Goal: Transaction & Acquisition: Book appointment/travel/reservation

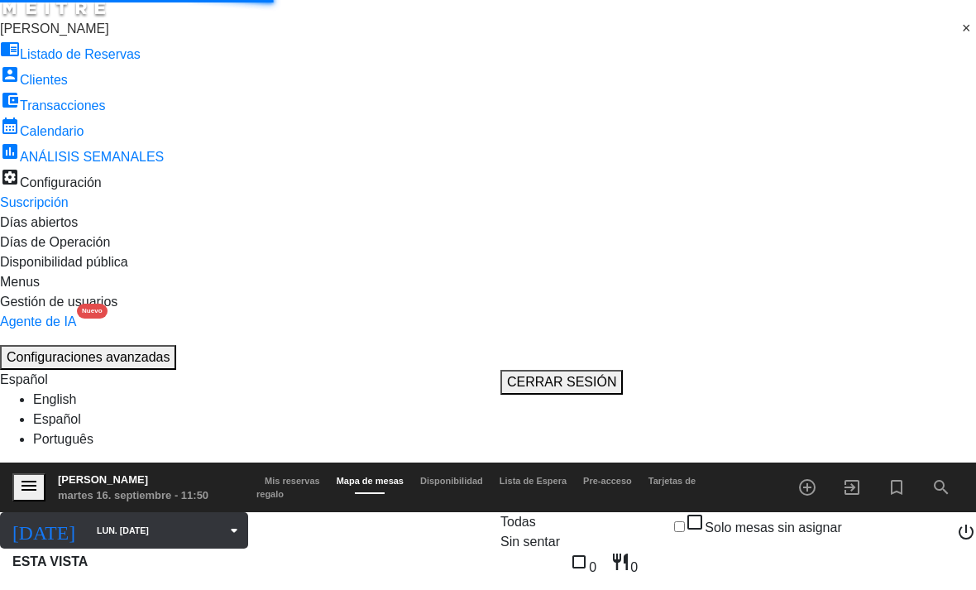
click at [111, 517] on input "lun. [DATE]" at bounding box center [168, 530] width 160 height 26
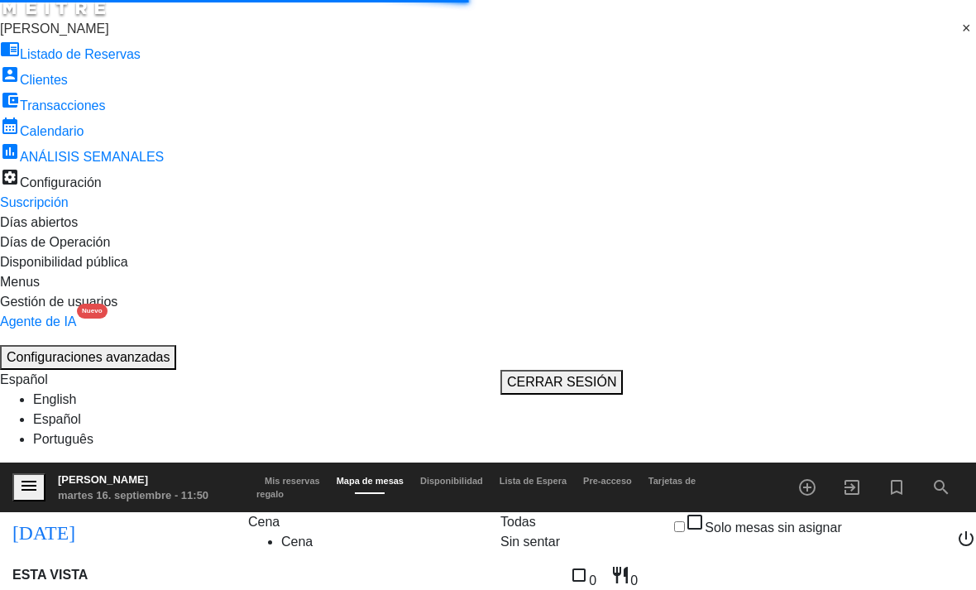
type input "vie. [DATE]"
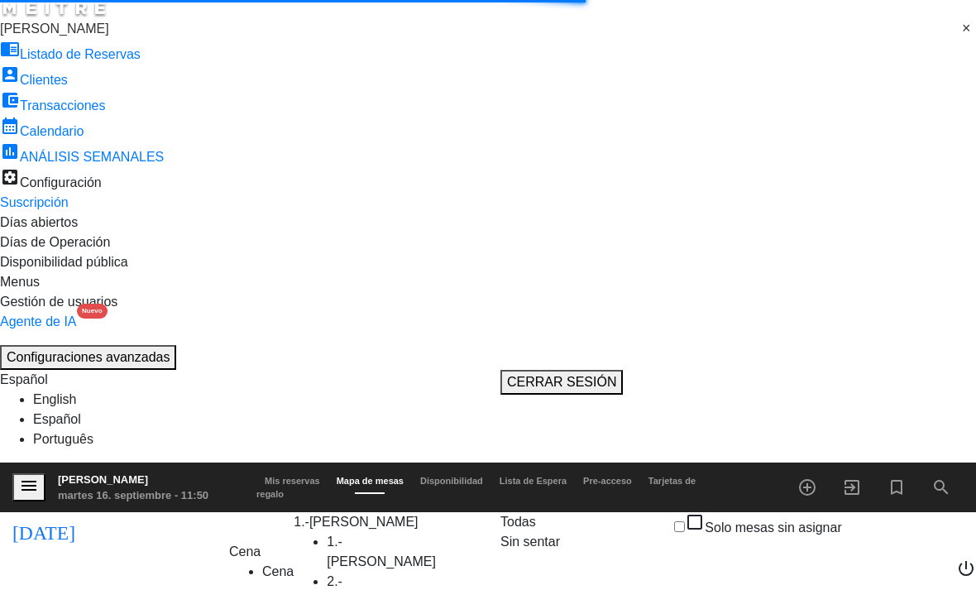
click at [22, 476] on icon "menu" at bounding box center [29, 486] width 20 height 20
click at [73, 36] on span "[PERSON_NAME]" at bounding box center [54, 29] width 109 height 14
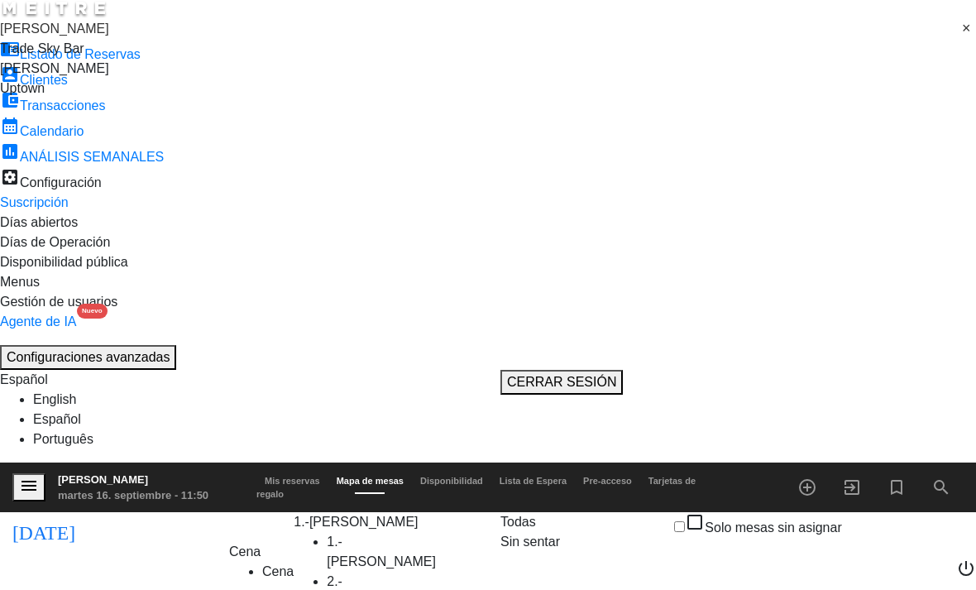
click at [76, 55] on span "Trade Sky Bar" at bounding box center [42, 48] width 84 height 14
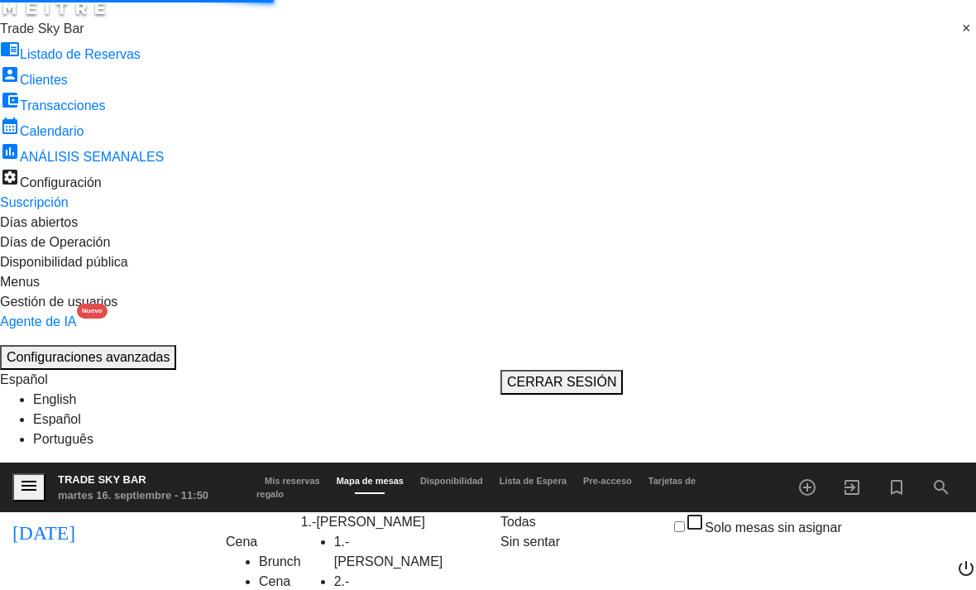
click at [902, 477] on icon "turned_in_not" at bounding box center [897, 487] width 20 height 20
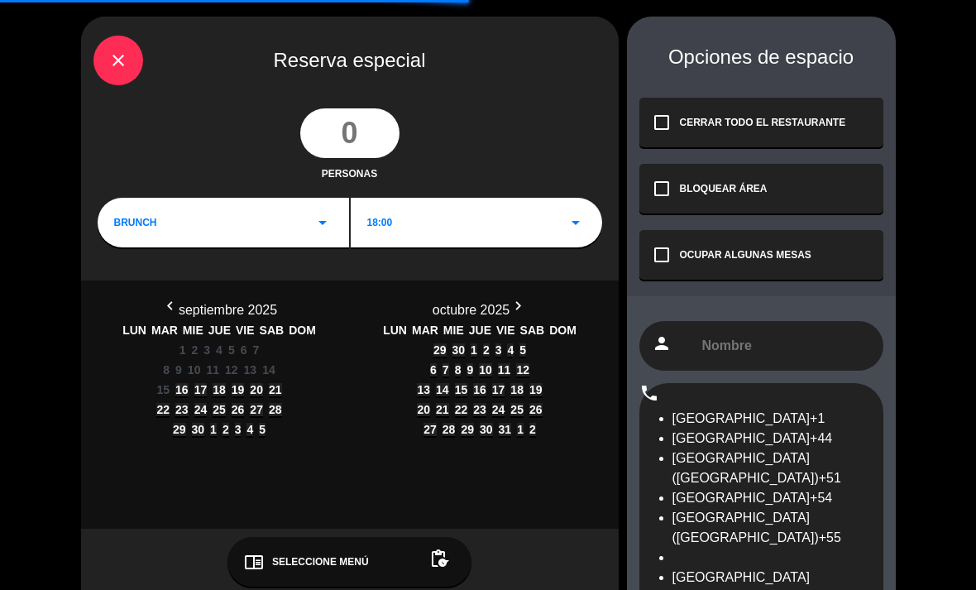
click at [326, 136] on input "number" at bounding box center [349, 133] width 99 height 50
type input "2"
click at [323, 227] on icon "arrow_drop_down" at bounding box center [323, 223] width 20 height 20
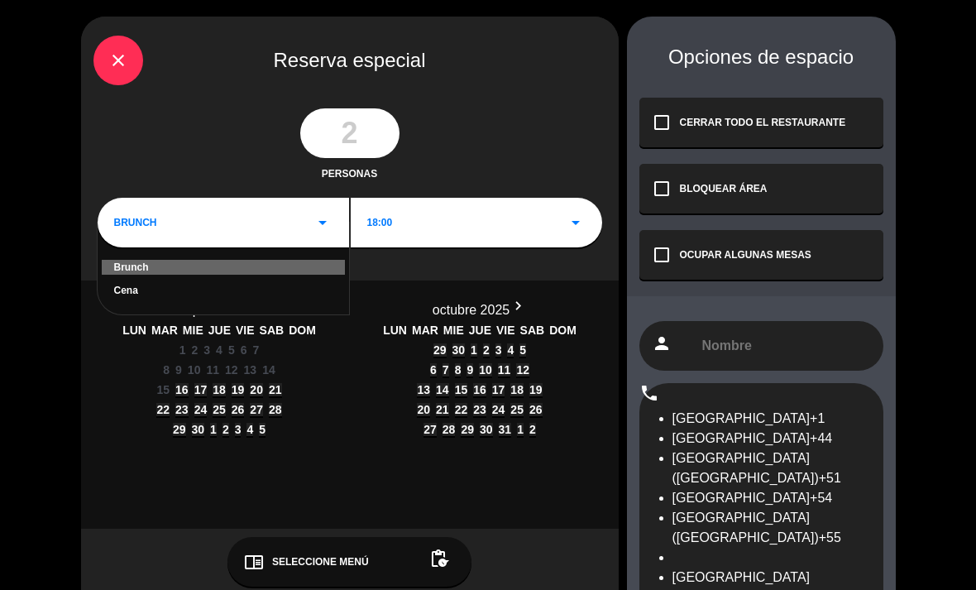
click at [311, 294] on div "Cena" at bounding box center [223, 290] width 218 height 15
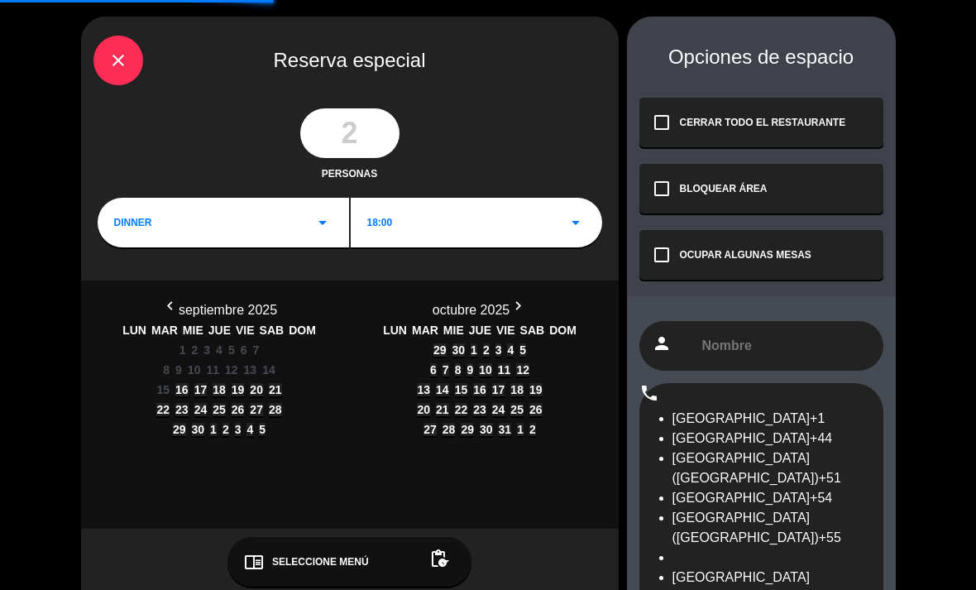
click at [419, 227] on div "20:00 arrow_drop_down" at bounding box center [476, 223] width 251 height 50
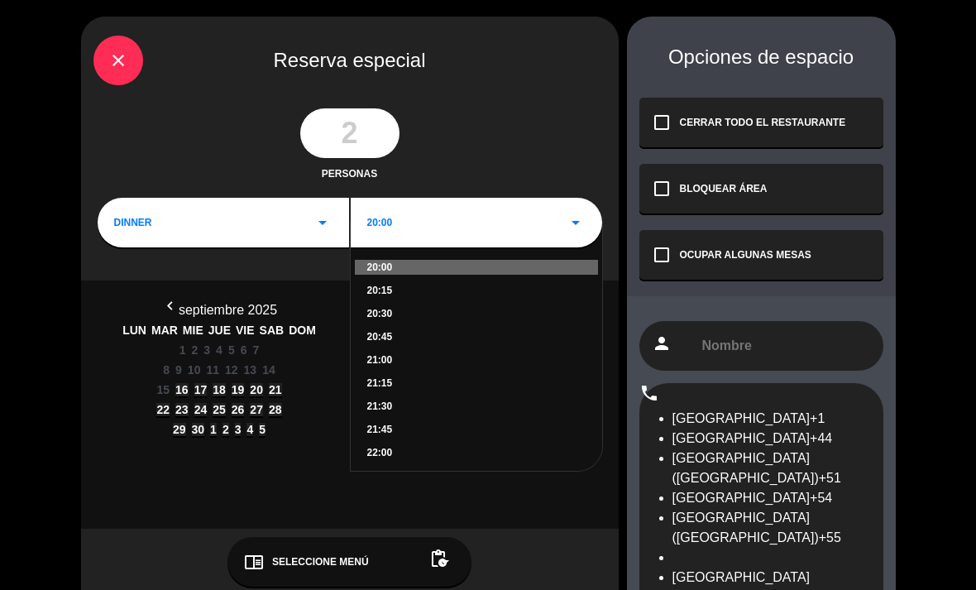
click at [393, 460] on div "22:00" at bounding box center [476, 452] width 218 height 15
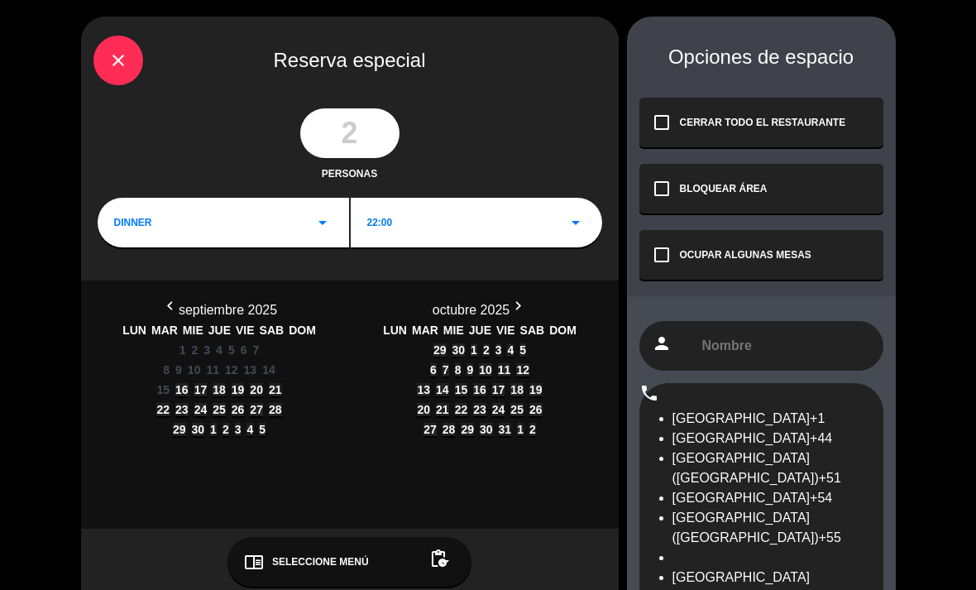
click at [245, 396] on span "19" at bounding box center [238, 389] width 13 height 13
click at [763, 276] on div "check_box_outline_blank OCUPAR ALGUNAS MESAS" at bounding box center [761, 255] width 244 height 50
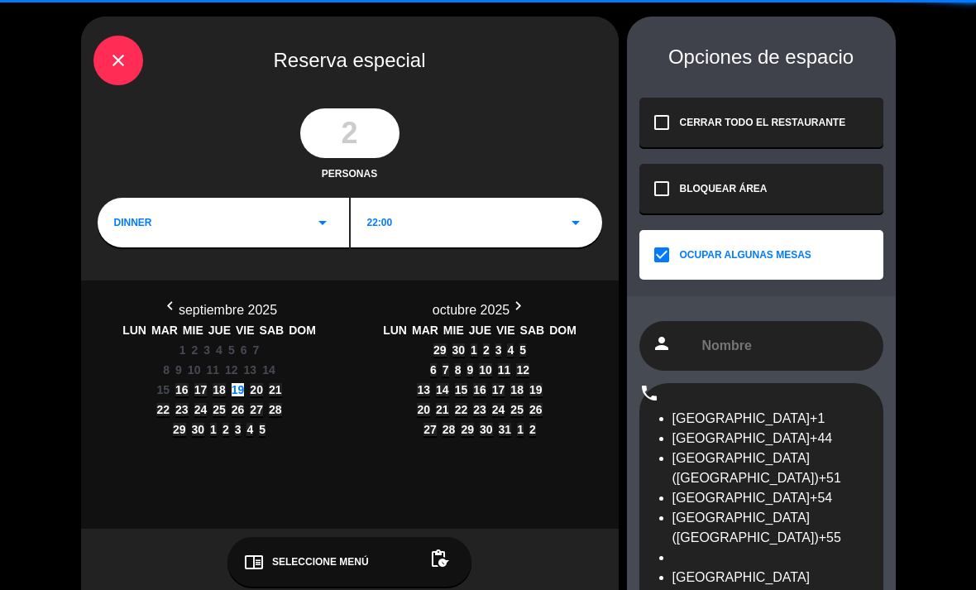
click at [763, 356] on input "text" at bounding box center [786, 346] width 170 height 22
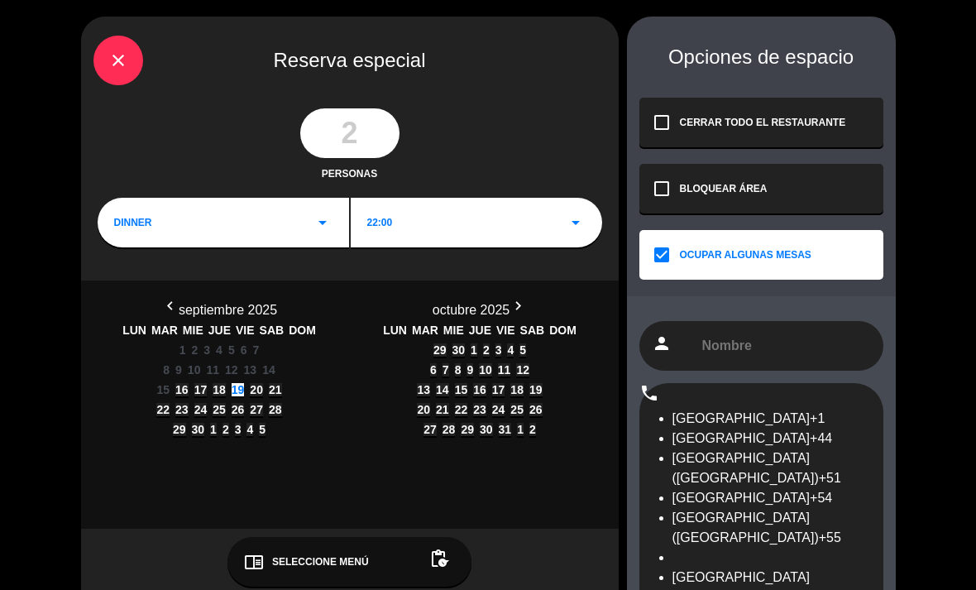
click at [763, 356] on input "text" at bounding box center [786, 346] width 170 height 22
paste input "[PERSON_NAME]"
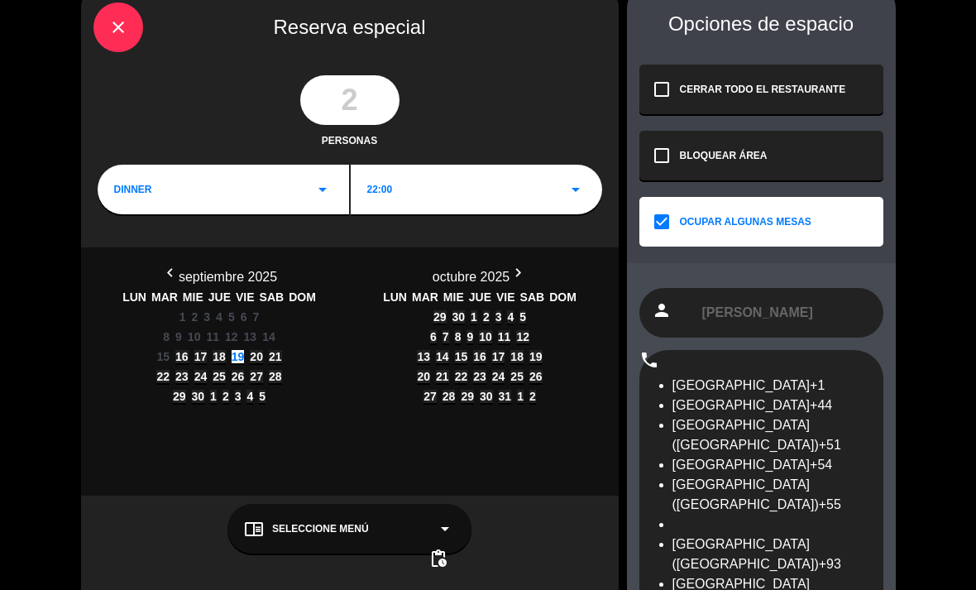
scroll to position [28, 0]
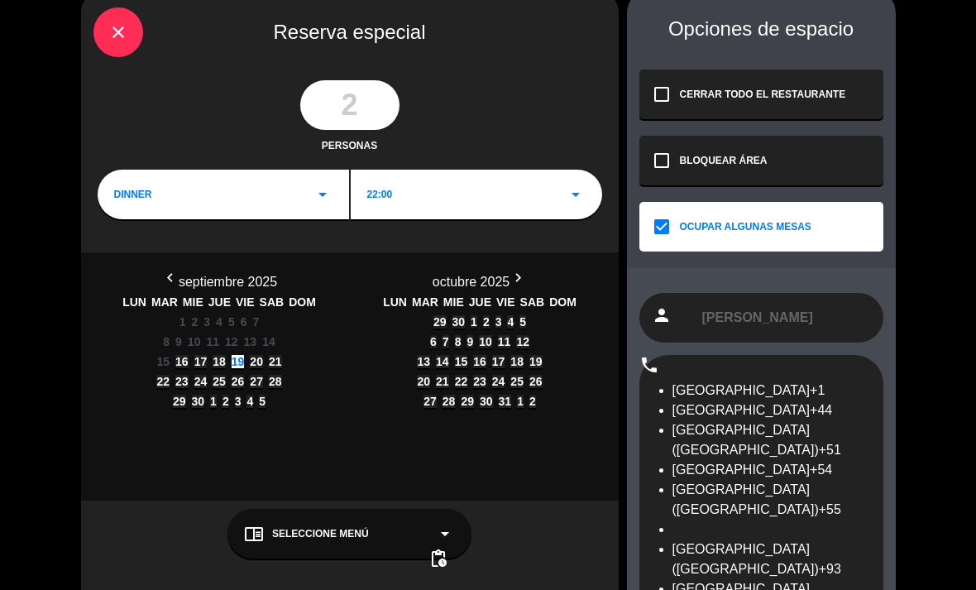
type input "[PERSON_NAME]"
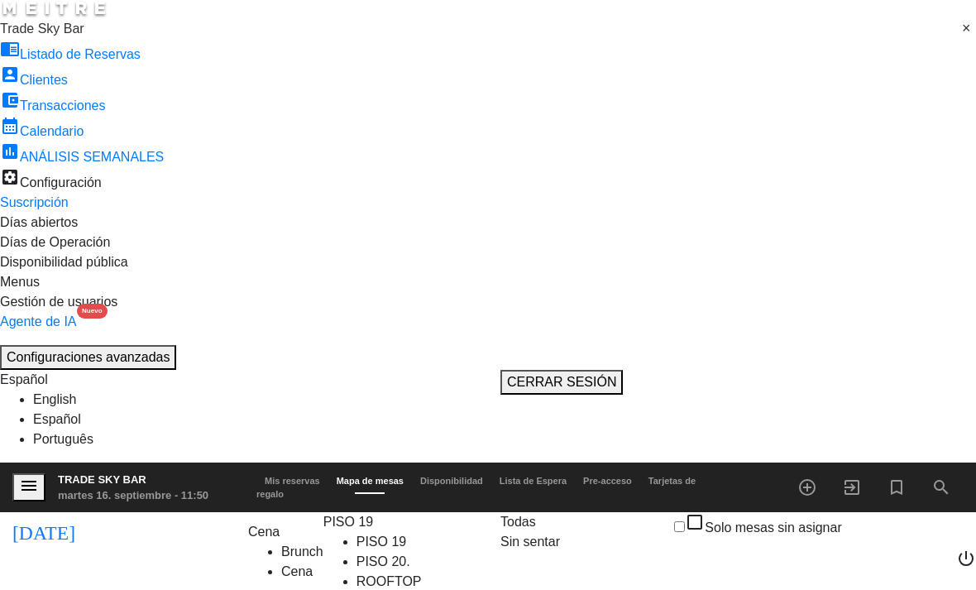
click at [295, 476] on span "Mis reservas" at bounding box center [292, 481] width 72 height 10
